Goal: Task Accomplishment & Management: Manage account settings

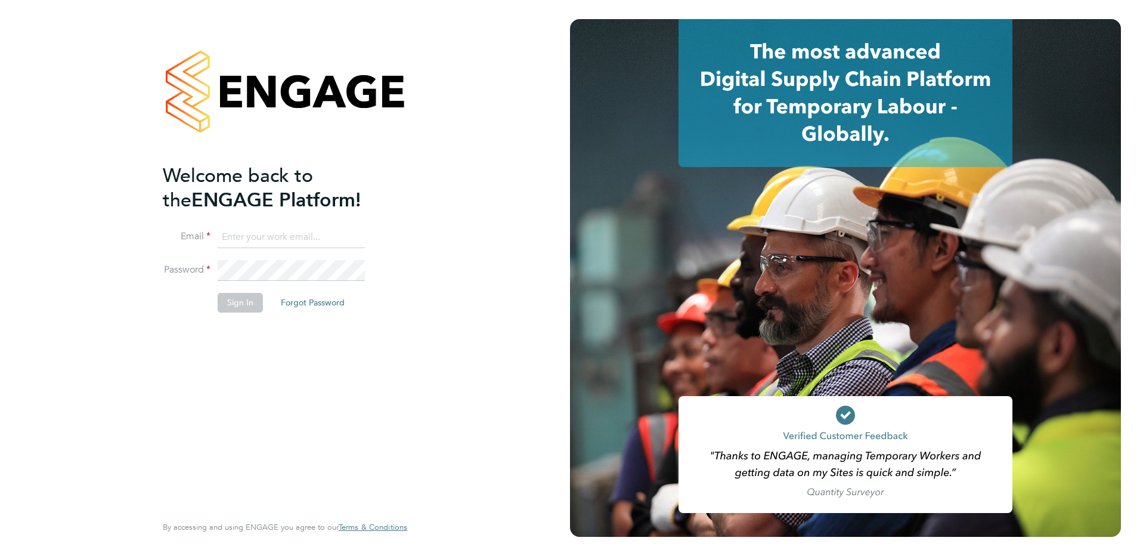
type input "[EMAIL_ADDRESS][DOMAIN_NAME]"
click at [245, 308] on button "Sign In" at bounding box center [240, 302] width 45 height 19
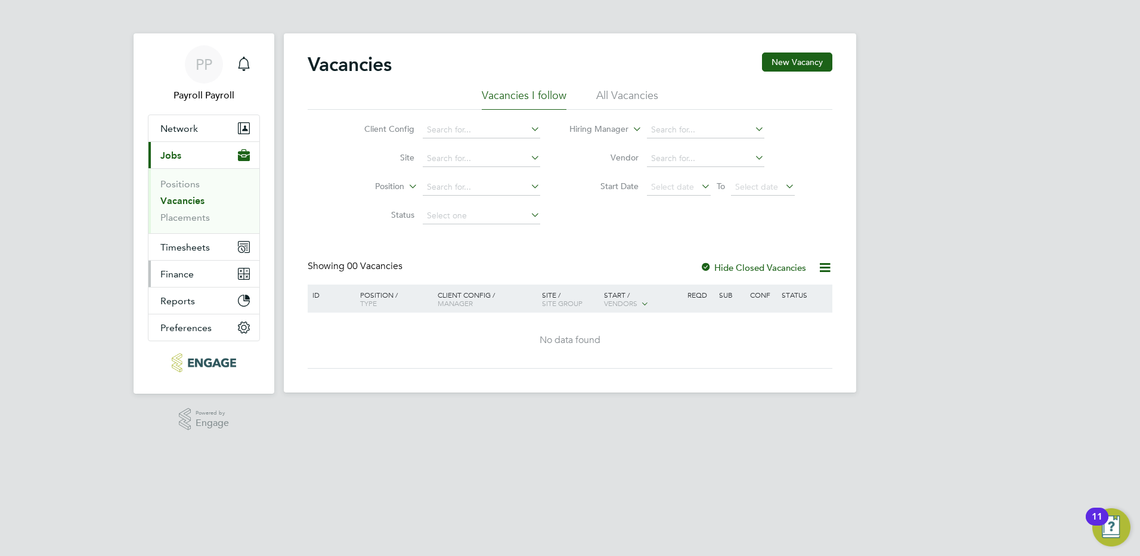
click at [171, 269] on span "Finance" at bounding box center [176, 273] width 33 height 11
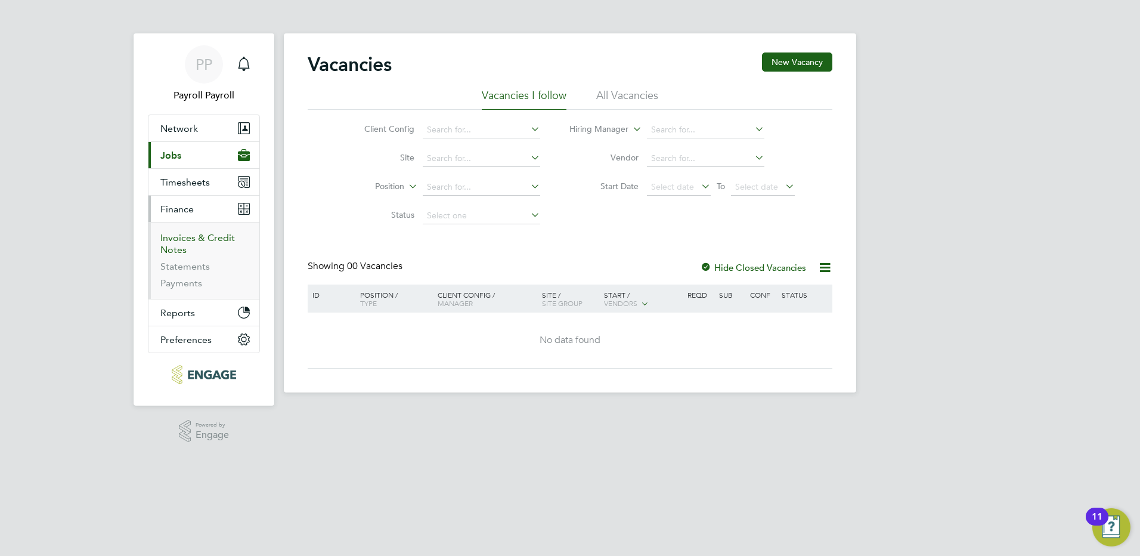
click at [188, 239] on link "Invoices & Credit Notes" at bounding box center [197, 243] width 75 height 23
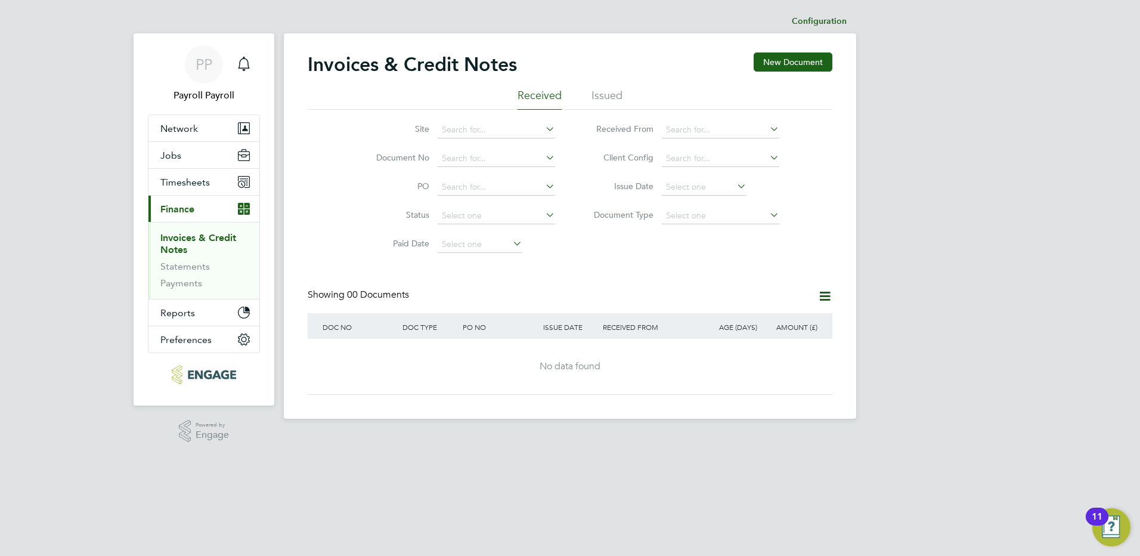
click at [608, 92] on li "Issued" at bounding box center [607, 98] width 31 height 21
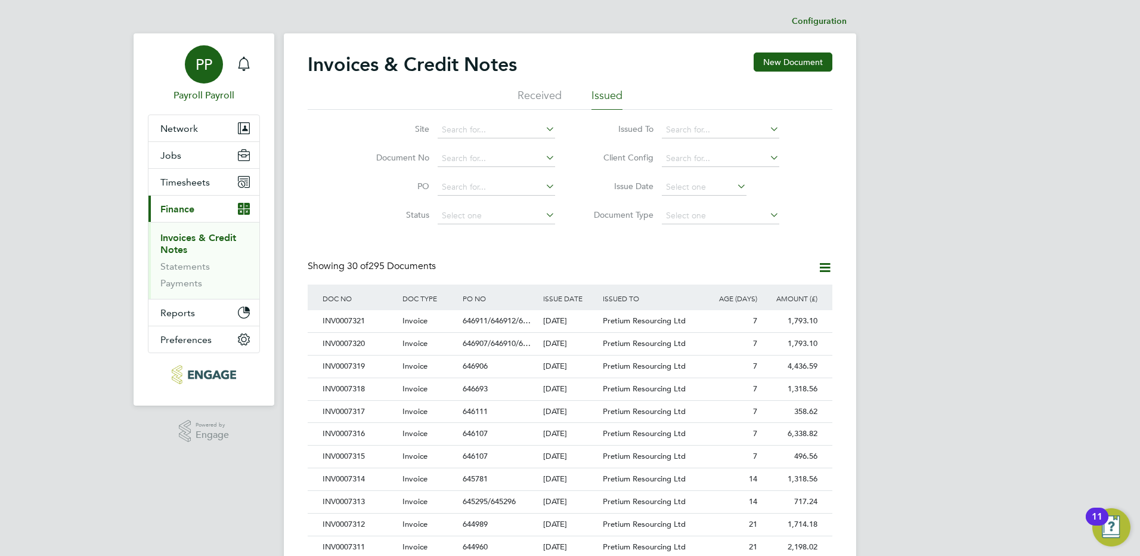
drag, startPoint x: 207, startPoint y: 80, endPoint x: 216, endPoint y: 85, distance: 10.9
click at [207, 80] on div "PP" at bounding box center [204, 64] width 38 height 38
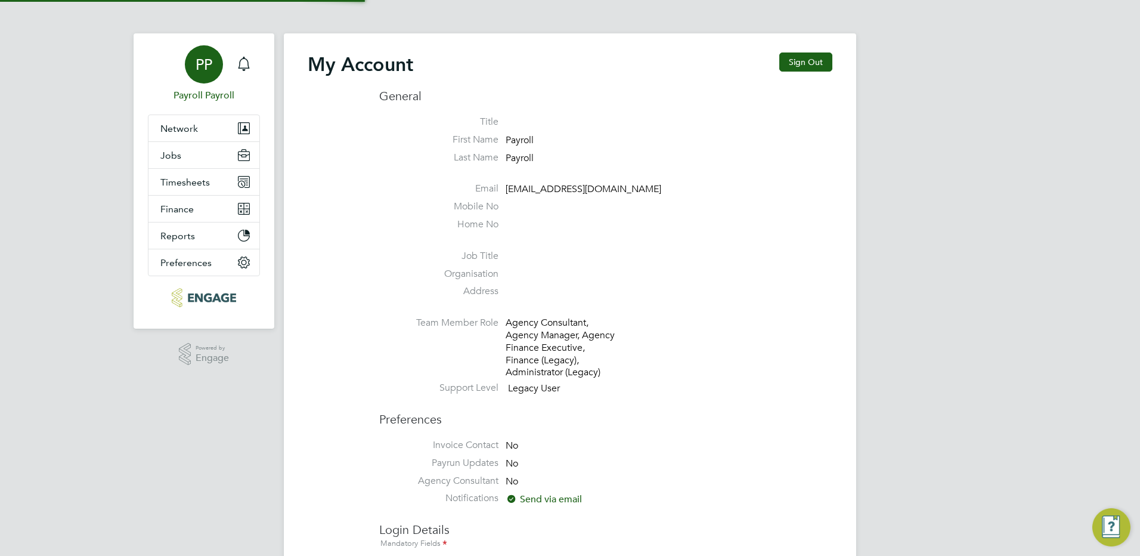
type input "[EMAIL_ADDRESS][DOMAIN_NAME]"
click at [793, 63] on button "Sign Out" at bounding box center [805, 61] width 53 height 19
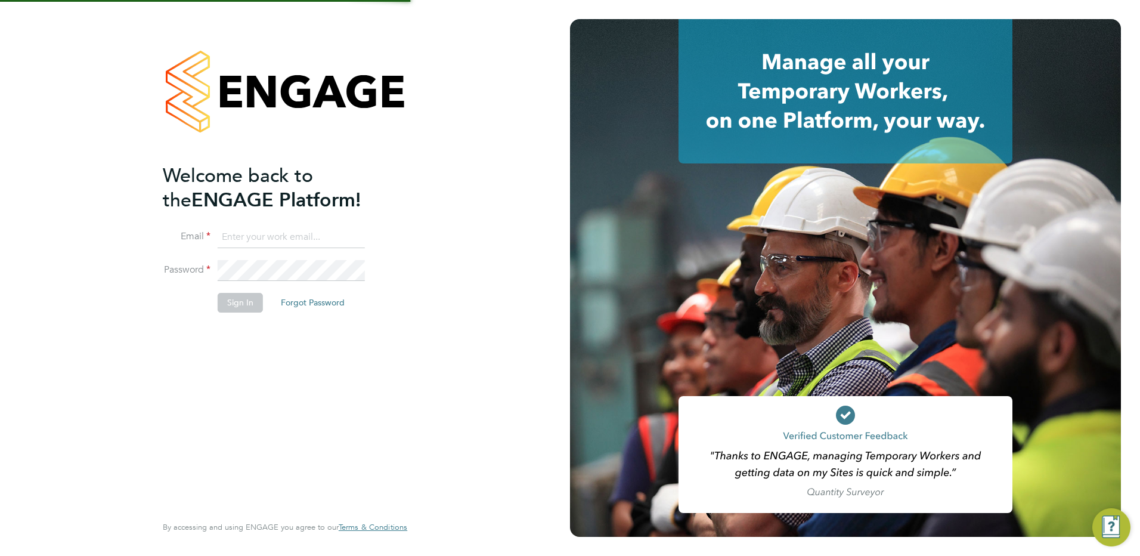
type input "[EMAIL_ADDRESS][DOMAIN_NAME]"
